Goal: Information Seeking & Learning: Learn about a topic

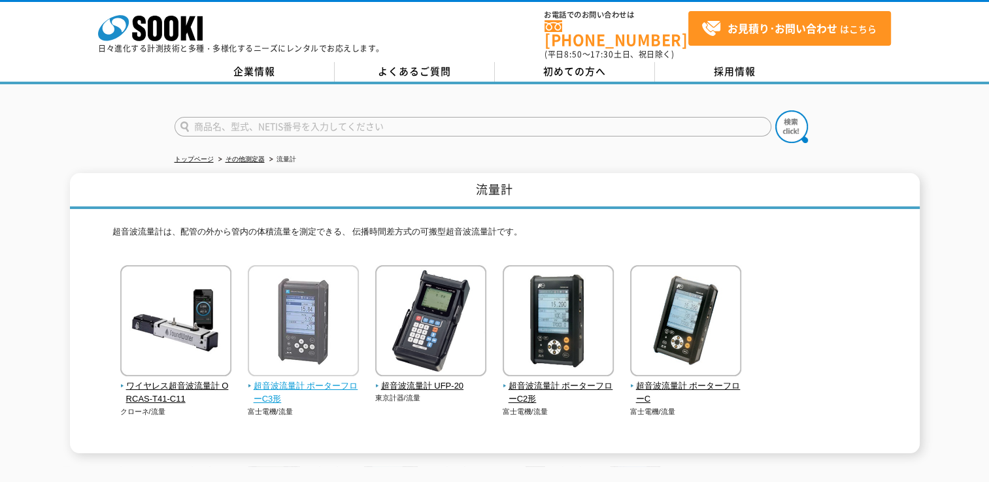
click at [312, 318] on img at bounding box center [303, 322] width 111 height 114
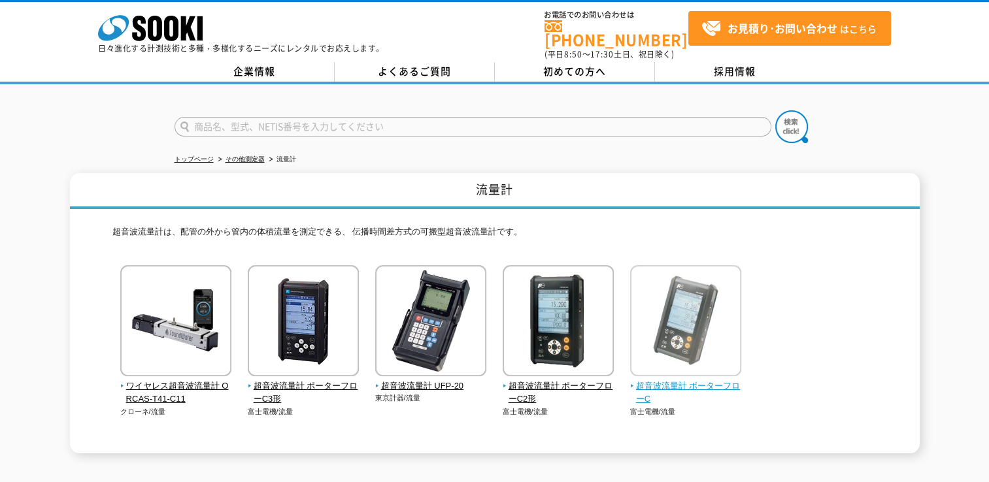
click at [680, 329] on img at bounding box center [685, 322] width 111 height 114
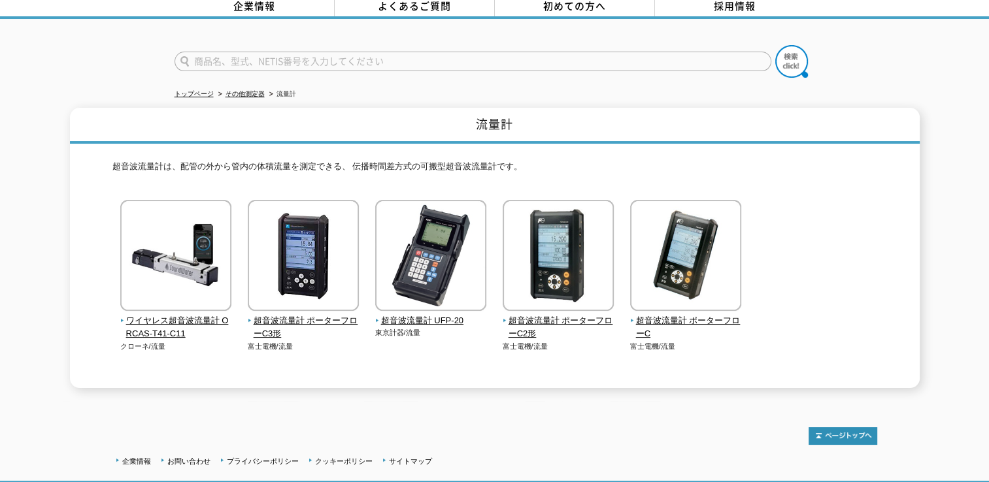
scroll to position [148, 0]
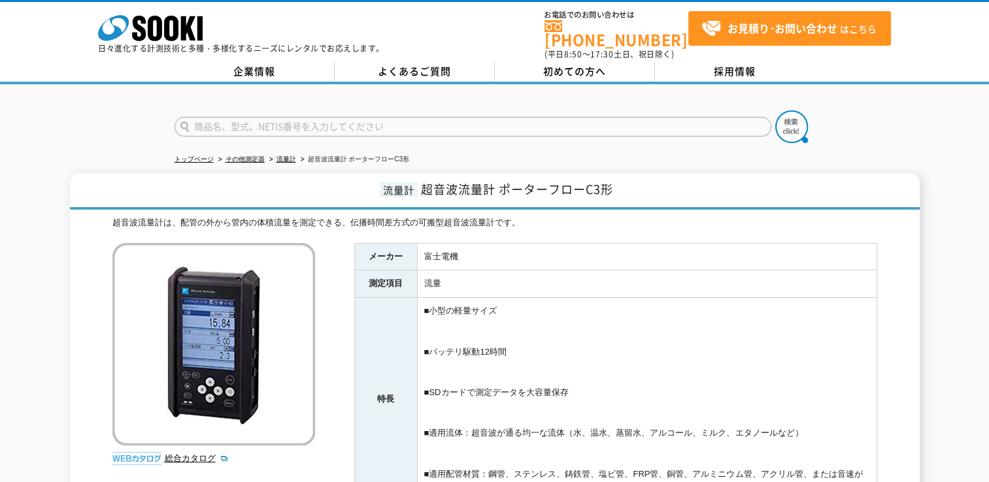
scroll to position [131, 0]
